Goal: Find specific page/section

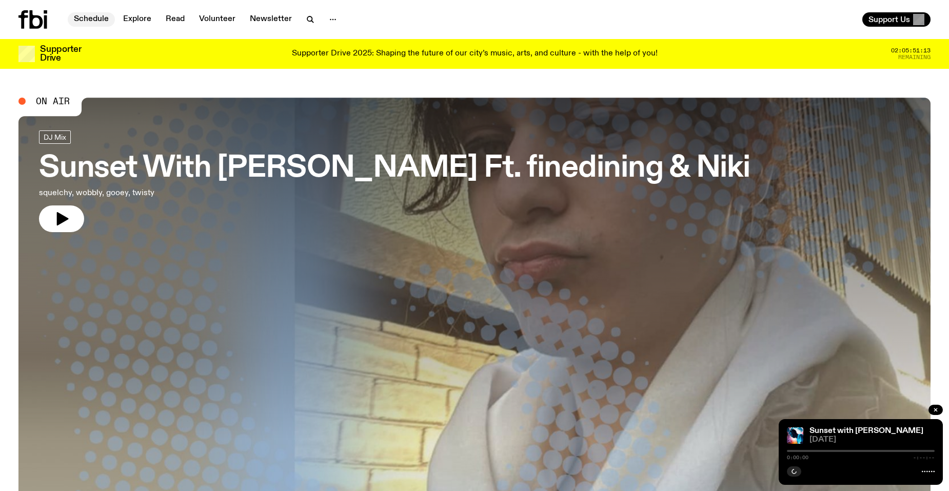
click at [97, 18] on link "Schedule" at bounding box center [91, 19] width 47 height 14
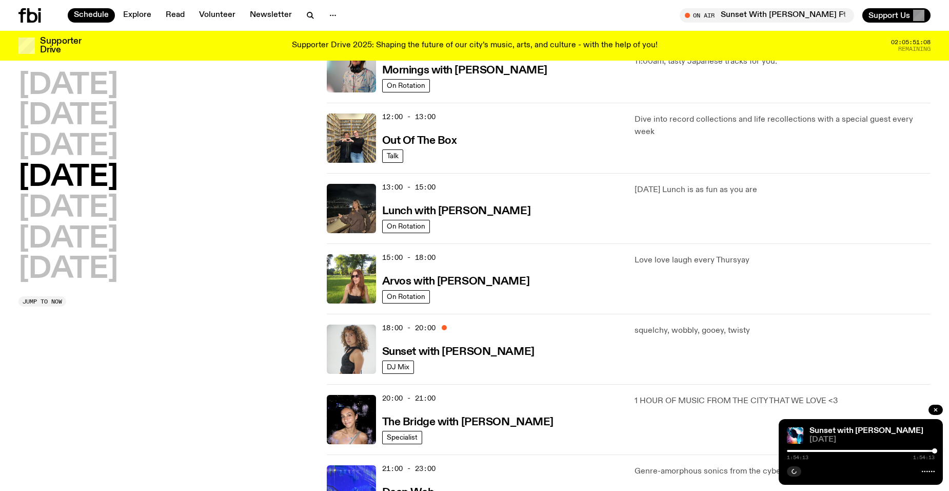
scroll to position [198, 0]
click at [111, 85] on h2 "[DATE]" at bounding box center [68, 85] width 100 height 29
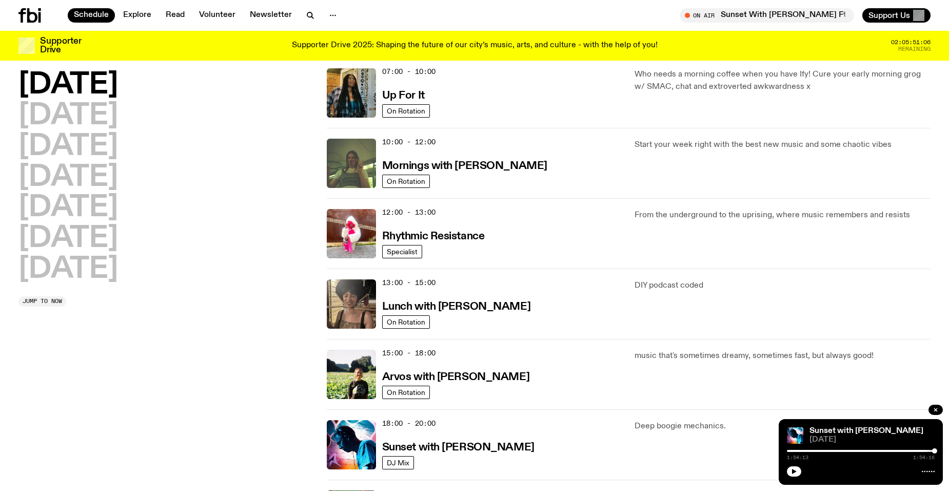
scroll to position [234, 0]
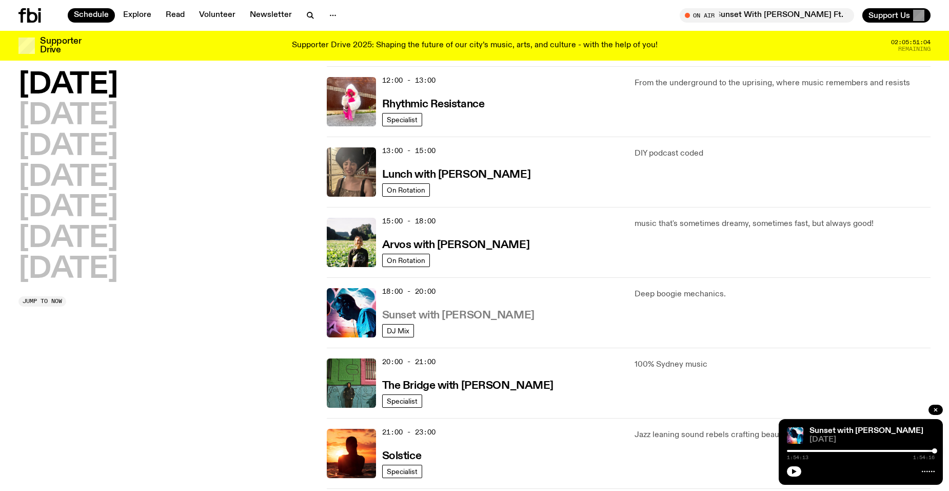
click at [487, 311] on h3 "Sunset with [PERSON_NAME]" at bounding box center [458, 315] width 152 height 11
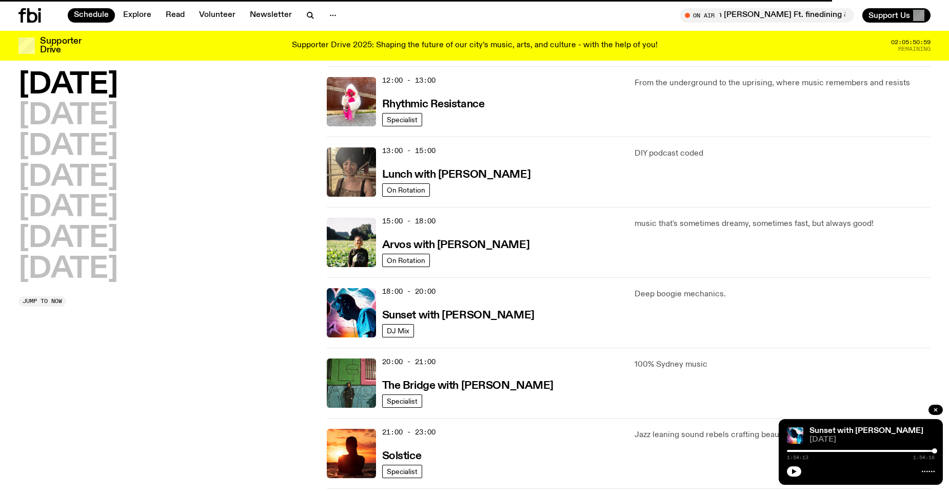
click at [790, 450] on div at bounding box center [861, 451] width 148 height 2
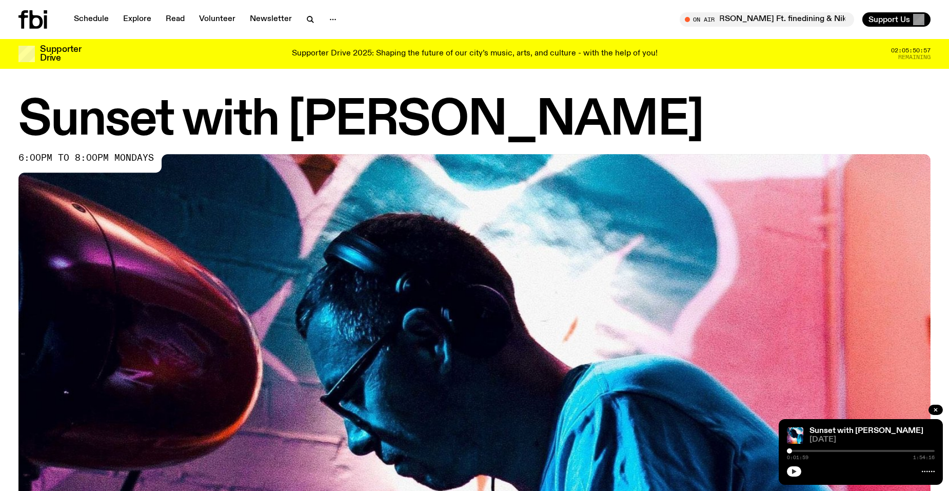
click at [793, 472] on icon "button" at bounding box center [794, 470] width 5 height 5
click at [793, 451] on div at bounding box center [721, 451] width 148 height 2
click at [790, 450] on div at bounding box center [720, 451] width 148 height 2
